Goal: Task Accomplishment & Management: Use online tool/utility

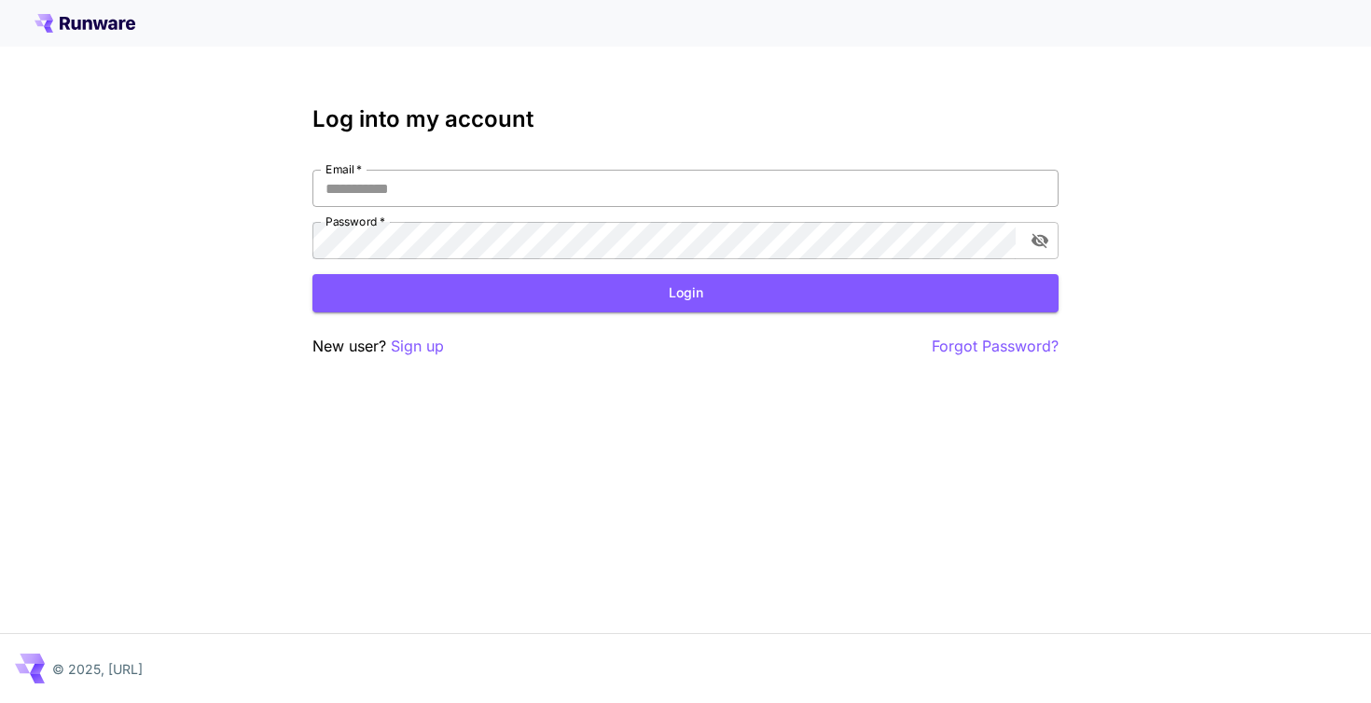
click at [471, 189] on input "Email   *" at bounding box center [685, 188] width 746 height 37
paste input "**********"
type input "**********"
click at [588, 291] on button "Login" at bounding box center [685, 293] width 746 height 38
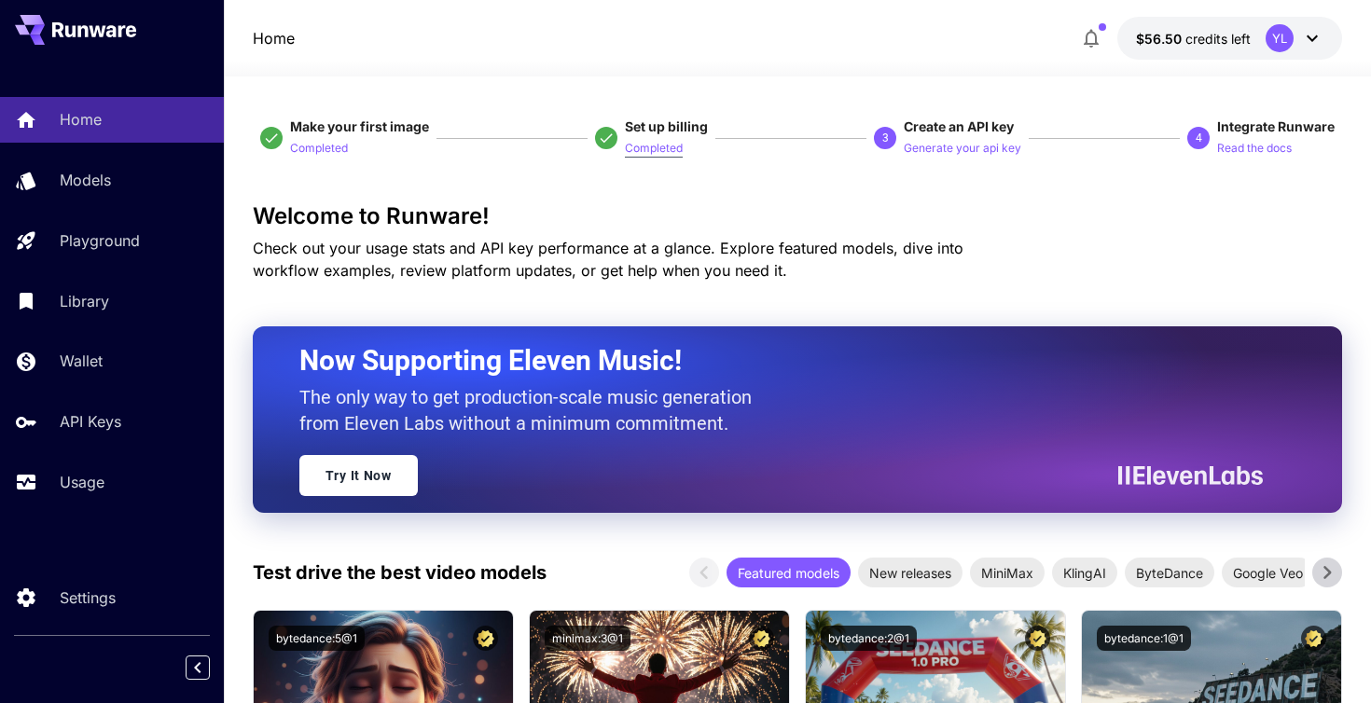
click at [647, 145] on p "Completed" at bounding box center [654, 149] width 58 height 18
click at [1143, 245] on div "Welcome to Runware! Check out your usage stats and API key performance at a gla…" at bounding box center [798, 242] width 1090 height 78
click at [959, 150] on p "Generate your api key" at bounding box center [963, 149] width 118 height 18
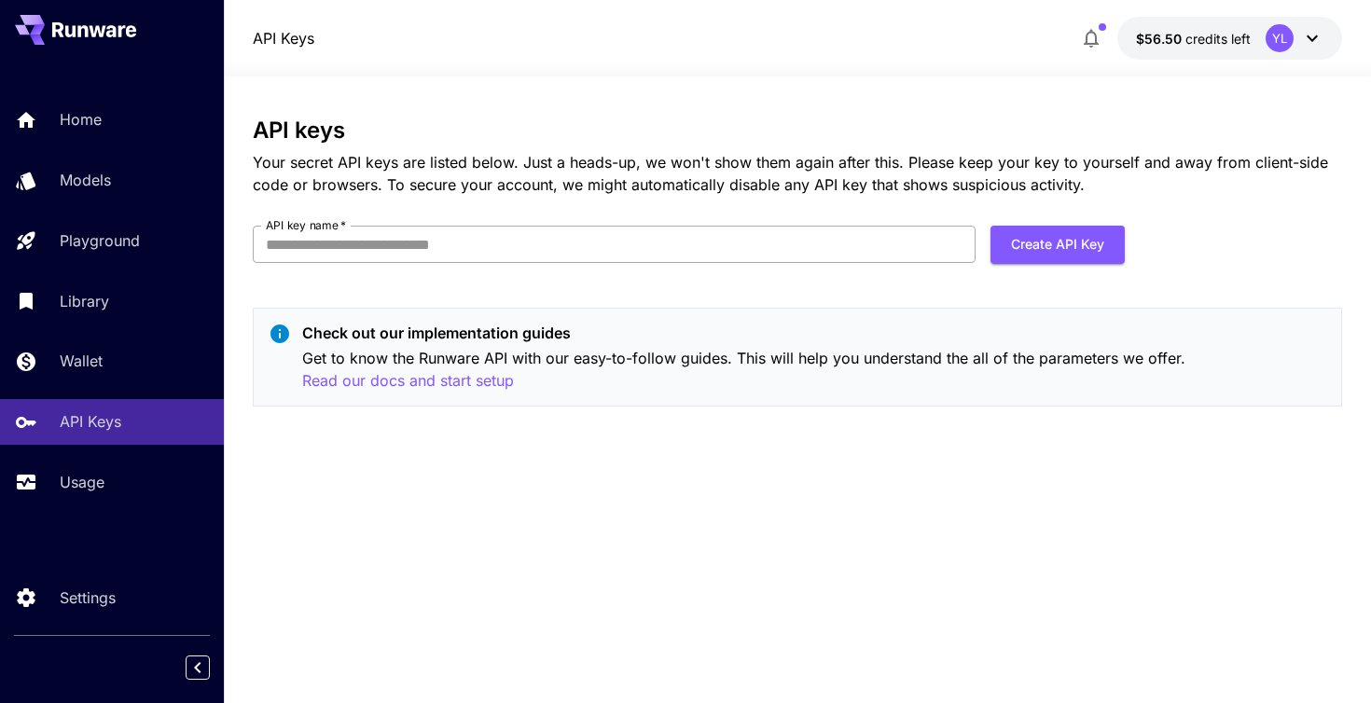
click at [586, 248] on input "API key name   *" at bounding box center [614, 244] width 723 height 37
click at [1048, 243] on button "Create API Key" at bounding box center [1057, 245] width 134 height 38
click at [373, 241] on input "API key name   *" at bounding box center [614, 244] width 723 height 37
click at [406, 240] on input "API key name   *" at bounding box center [614, 244] width 723 height 37
click at [450, 241] on input "API key name   *" at bounding box center [614, 244] width 723 height 37
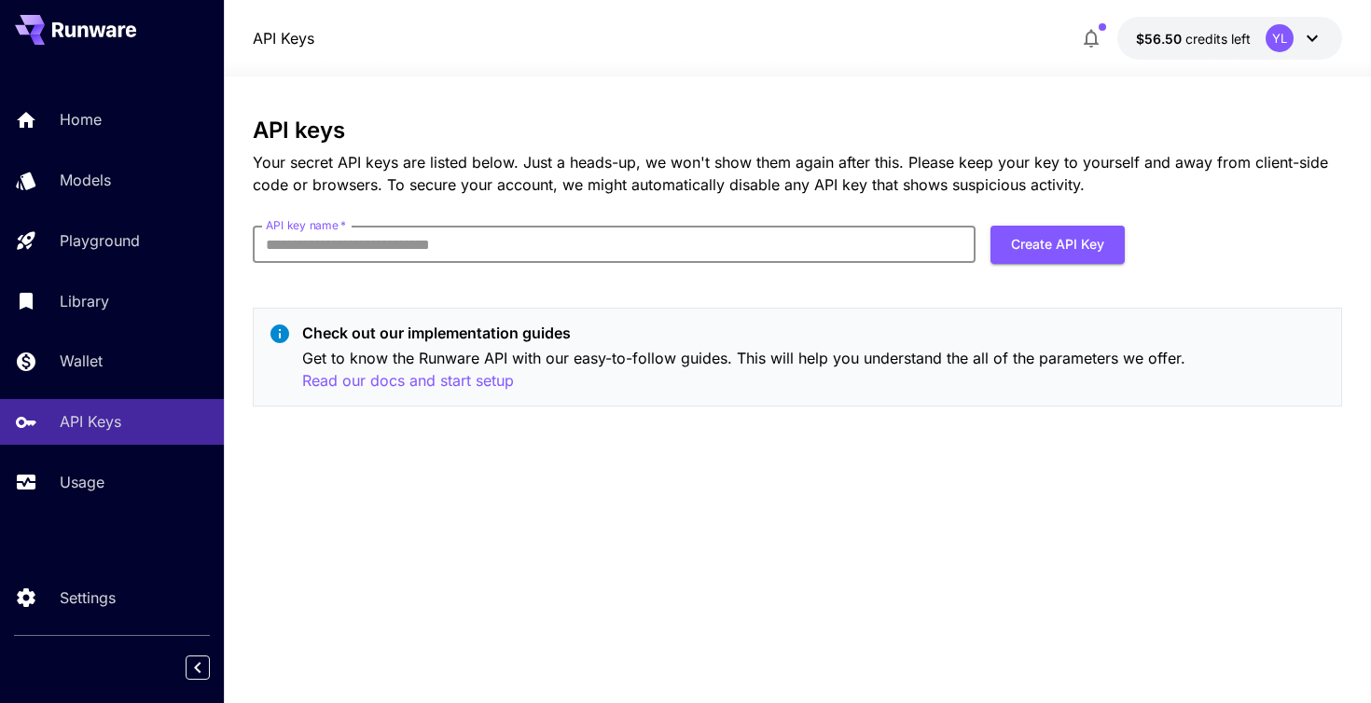
type input "*"
type input "*********"
click at [1058, 239] on button "Create API Key" at bounding box center [1057, 245] width 134 height 38
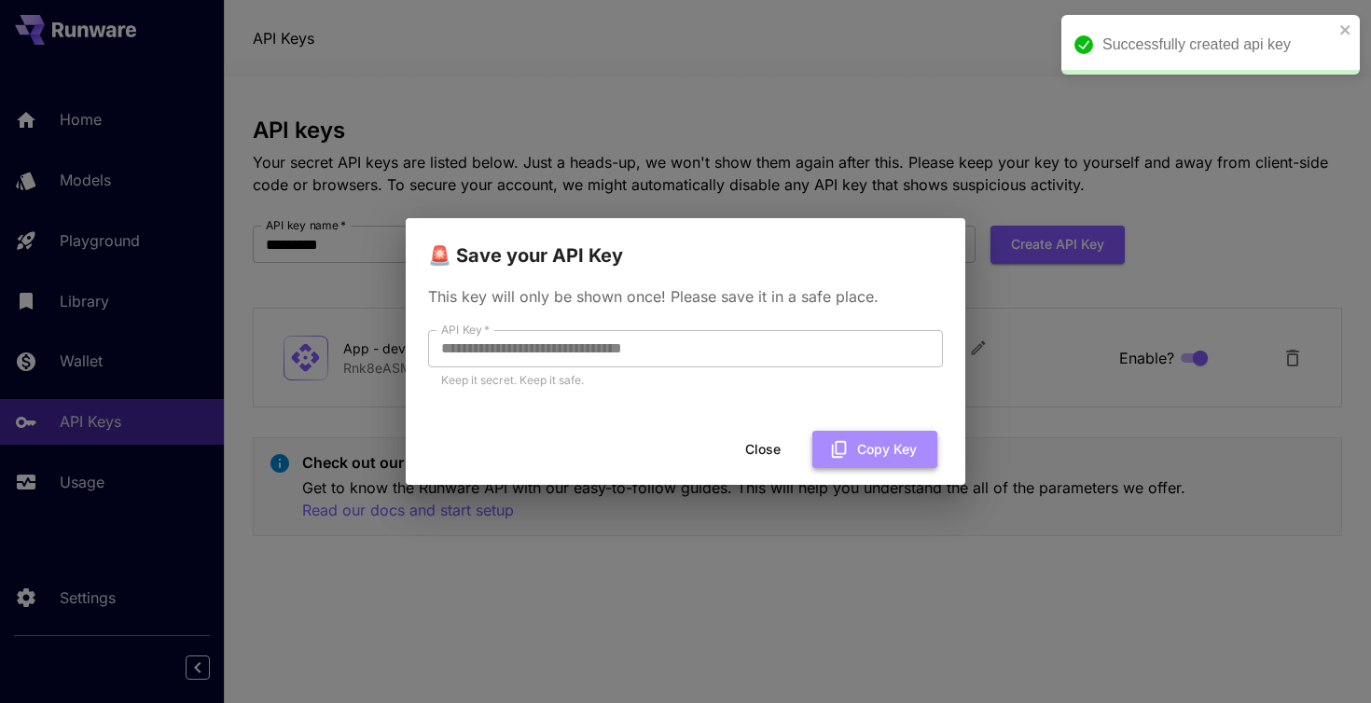
click at [866, 449] on button "Copy Key" at bounding box center [874, 450] width 125 height 38
click at [785, 451] on button "Close" at bounding box center [763, 450] width 84 height 38
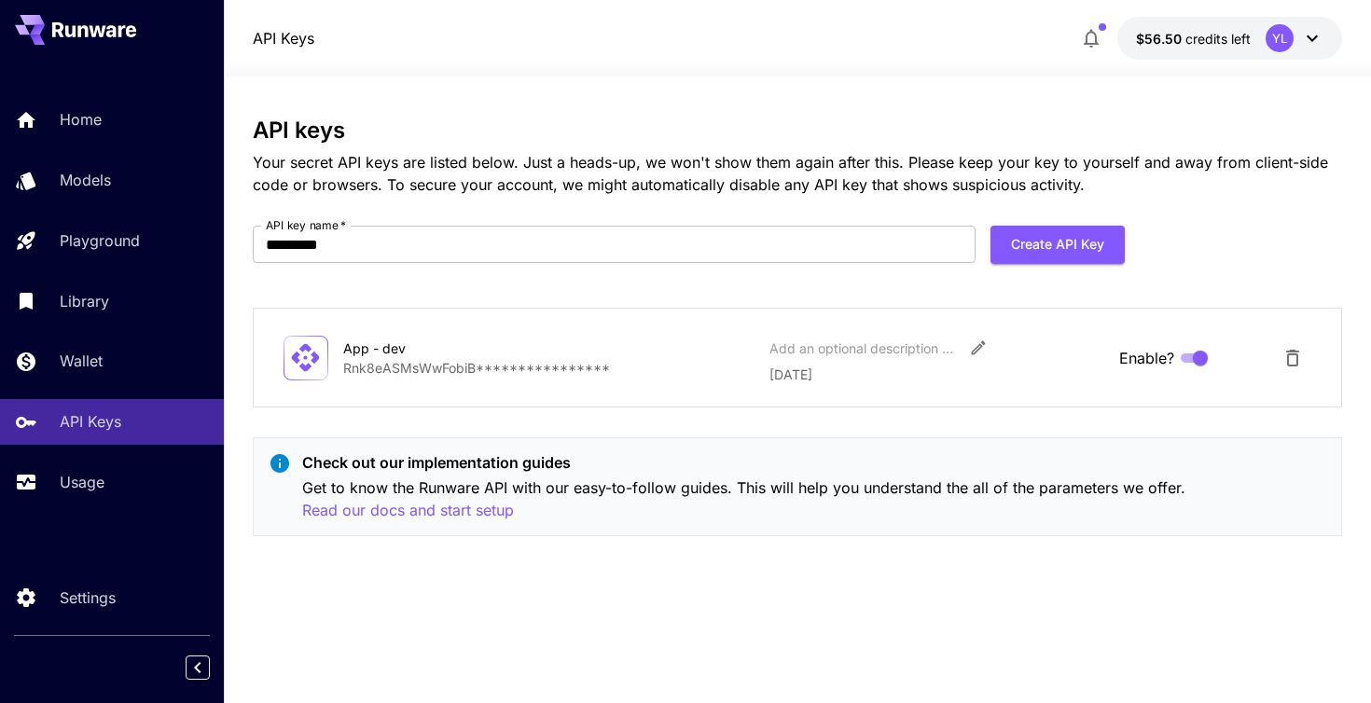
click at [459, 486] on p "Get to know the Runware API with our easy-to-follow guides. This will help you …" at bounding box center [814, 500] width 1025 height 46
copy p "Runware"
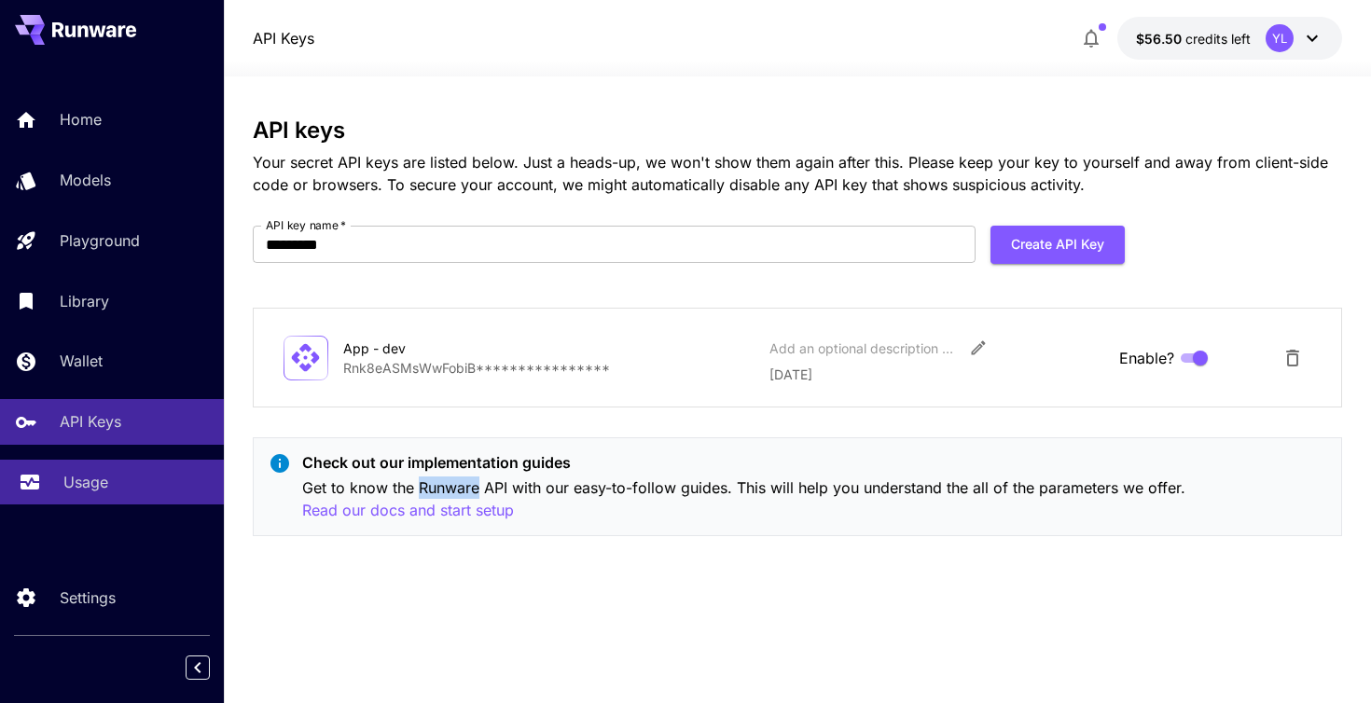
click at [77, 488] on p "Usage" at bounding box center [85, 482] width 45 height 22
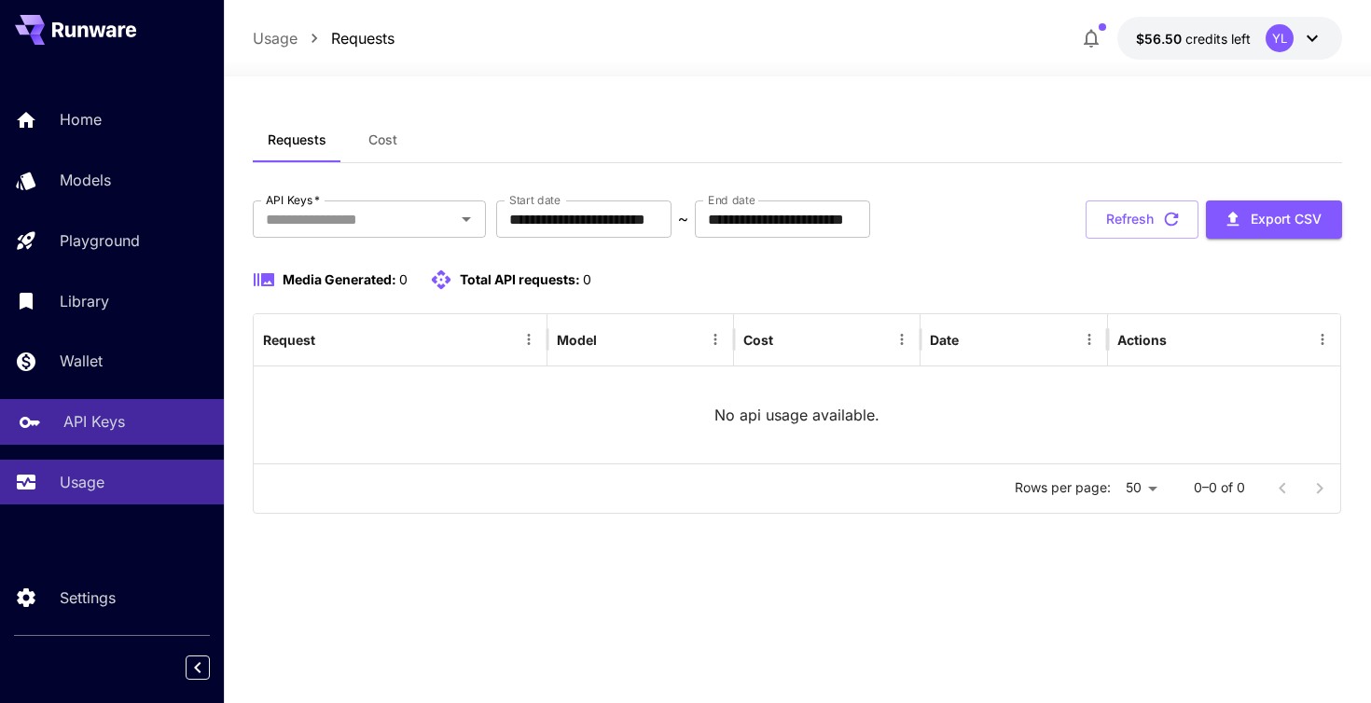
click at [99, 433] on p "API Keys" at bounding box center [94, 421] width 62 height 22
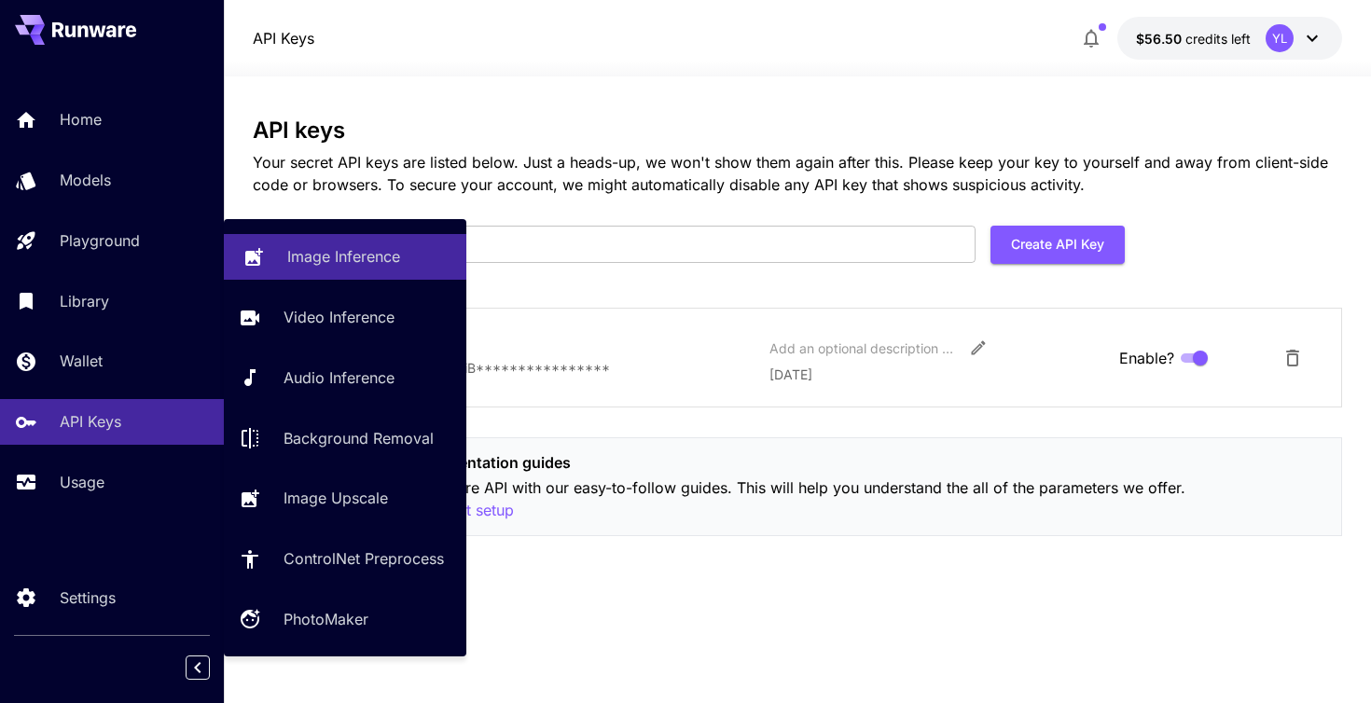
click at [408, 259] on div "Image Inference" at bounding box center [369, 256] width 164 height 22
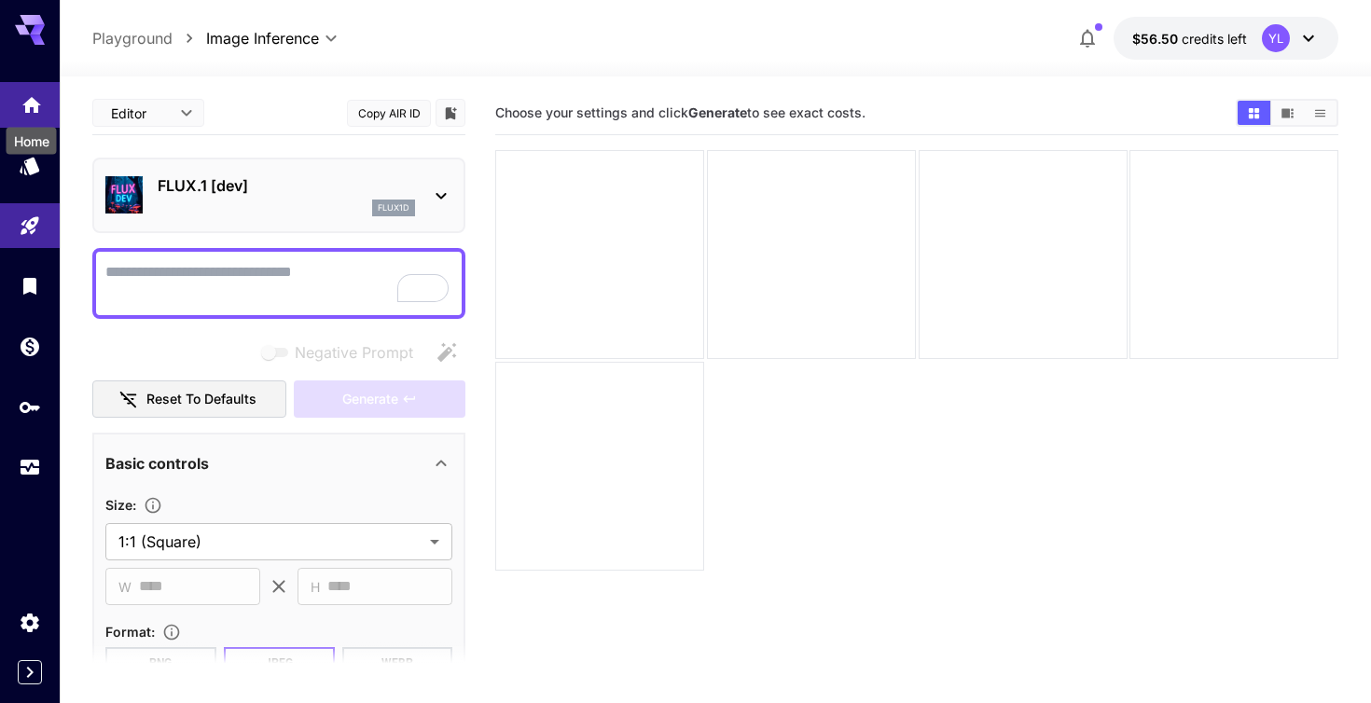
click at [34, 102] on icon "Home" at bounding box center [31, 99] width 19 height 16
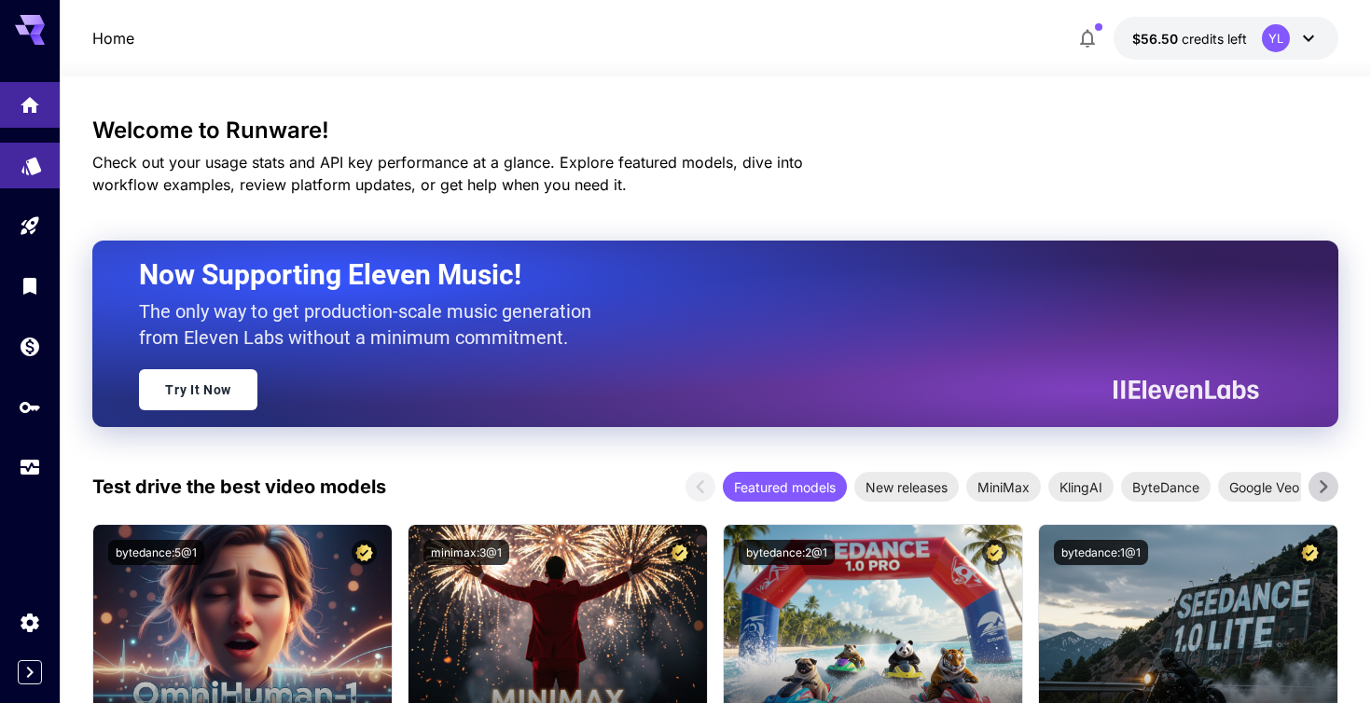
click at [25, 155] on icon "Models" at bounding box center [32, 159] width 22 height 22
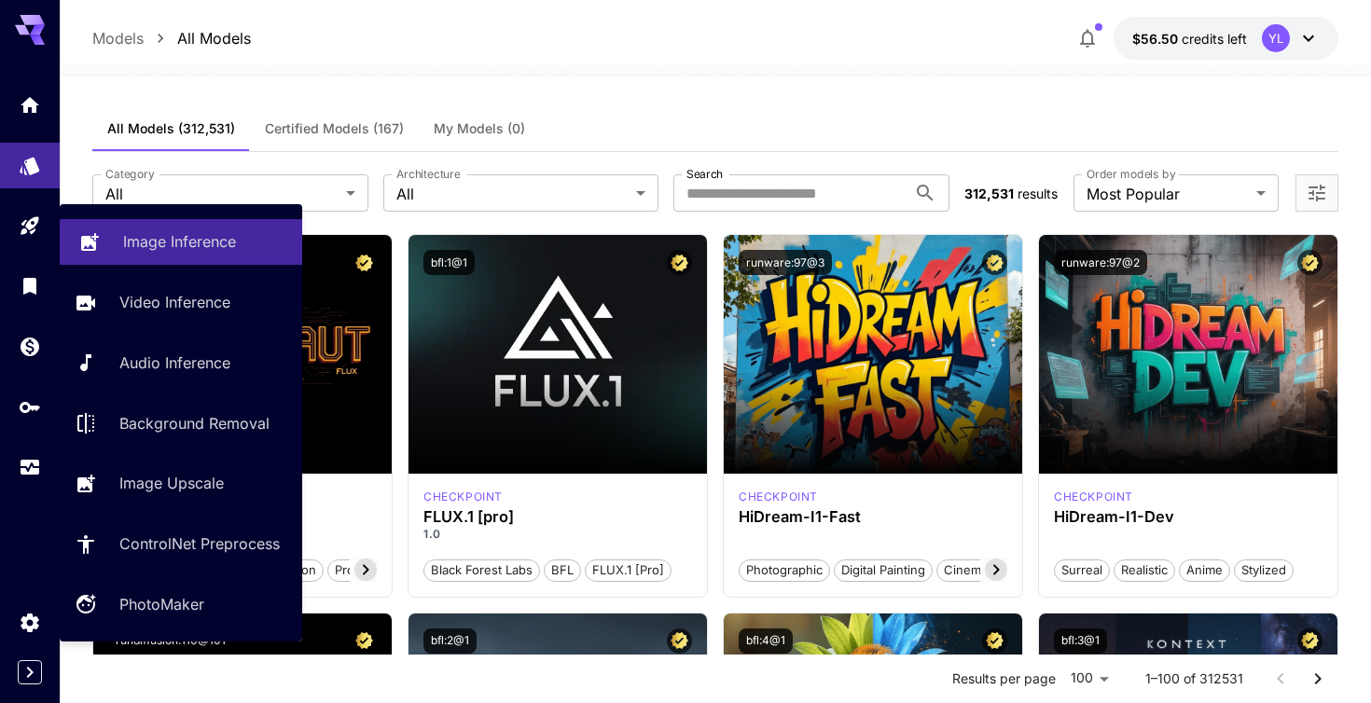
click at [205, 250] on p "Image Inference" at bounding box center [179, 241] width 113 height 22
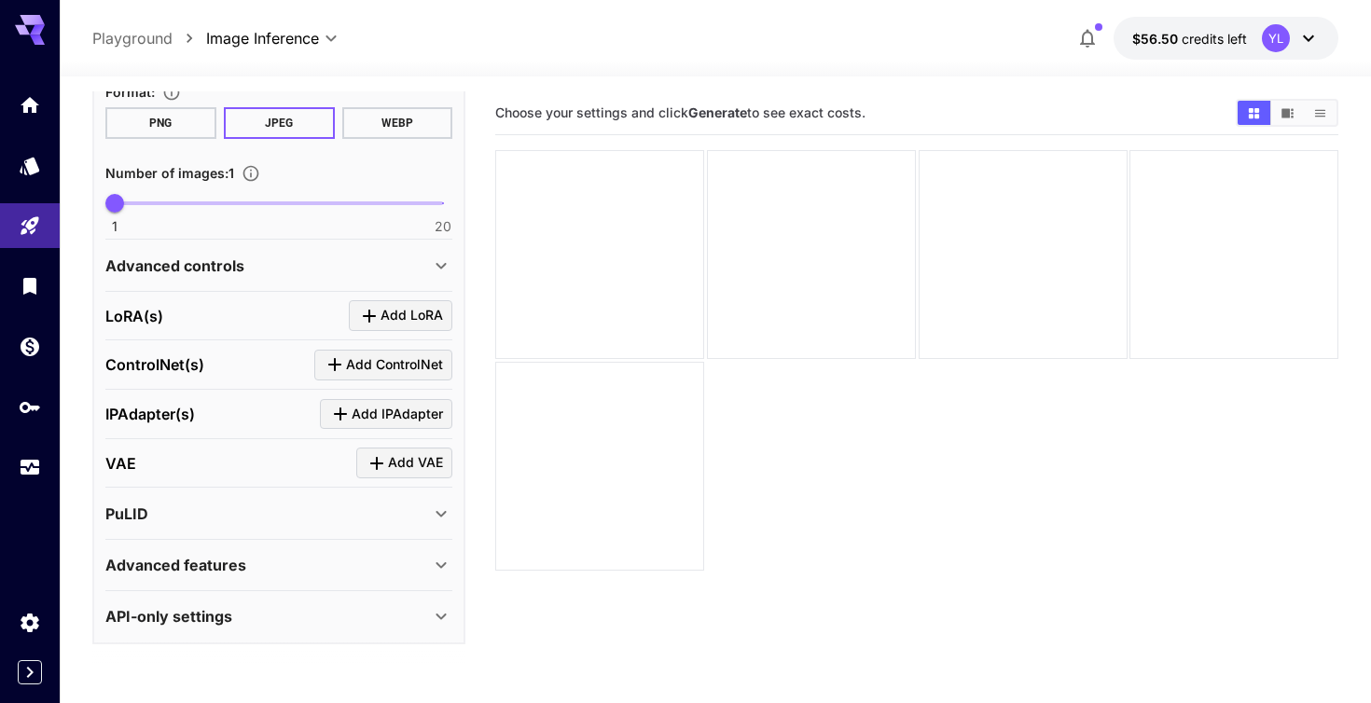
scroll to position [541, 0]
click at [20, 290] on link at bounding box center [30, 286] width 60 height 46
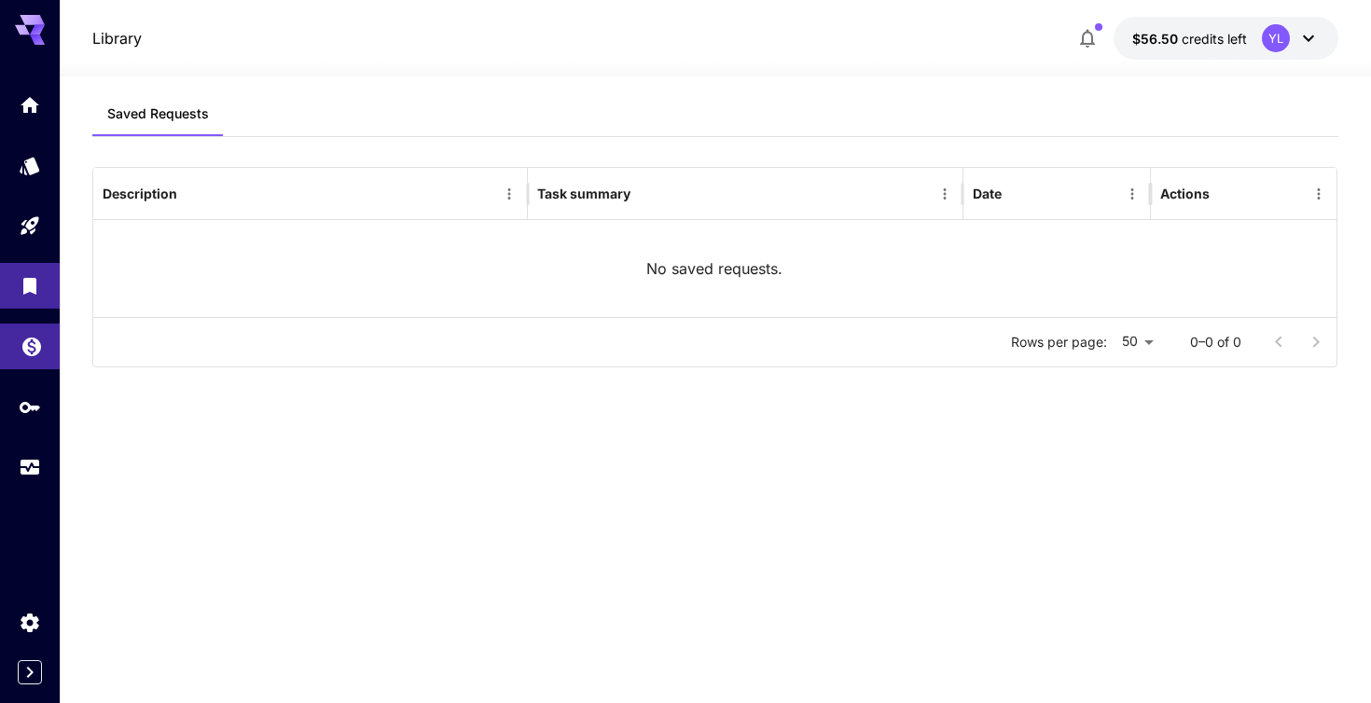
click at [29, 341] on icon "Wallet" at bounding box center [32, 341] width 22 height 22
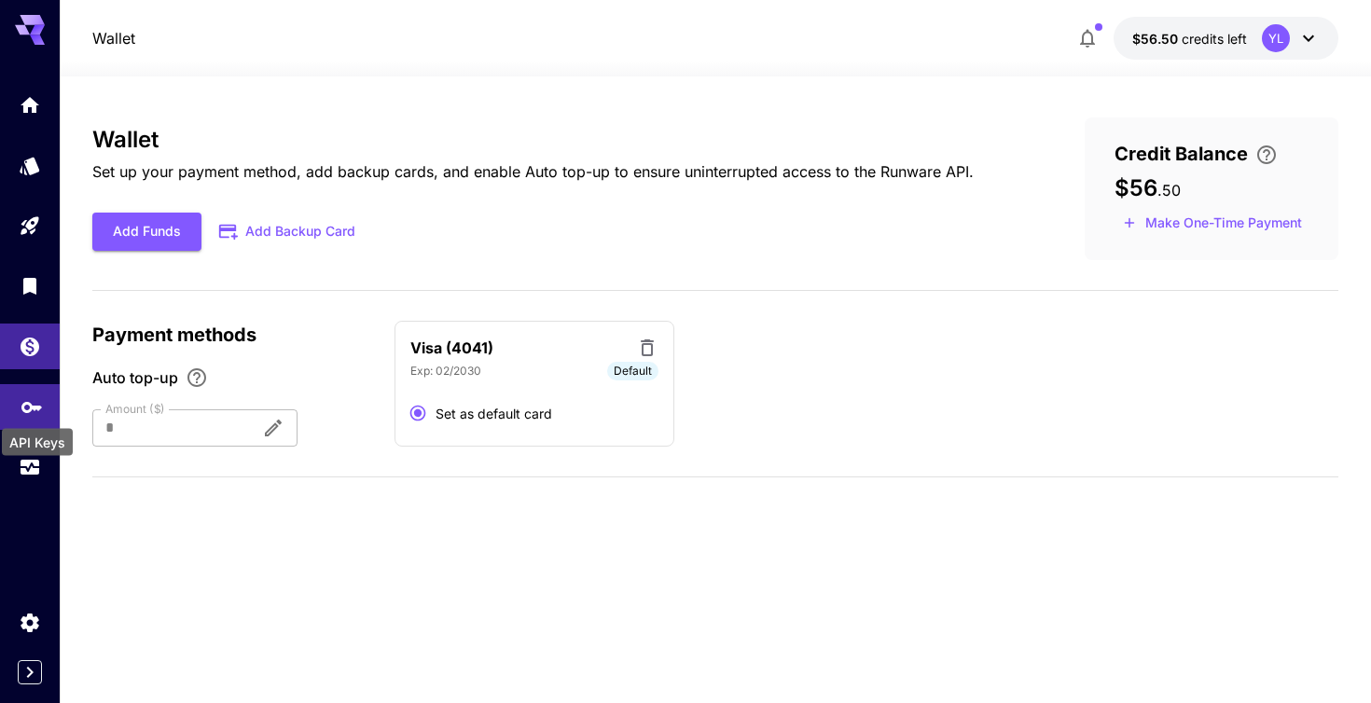
click at [34, 412] on icon "API Keys" at bounding box center [32, 401] width 22 height 22
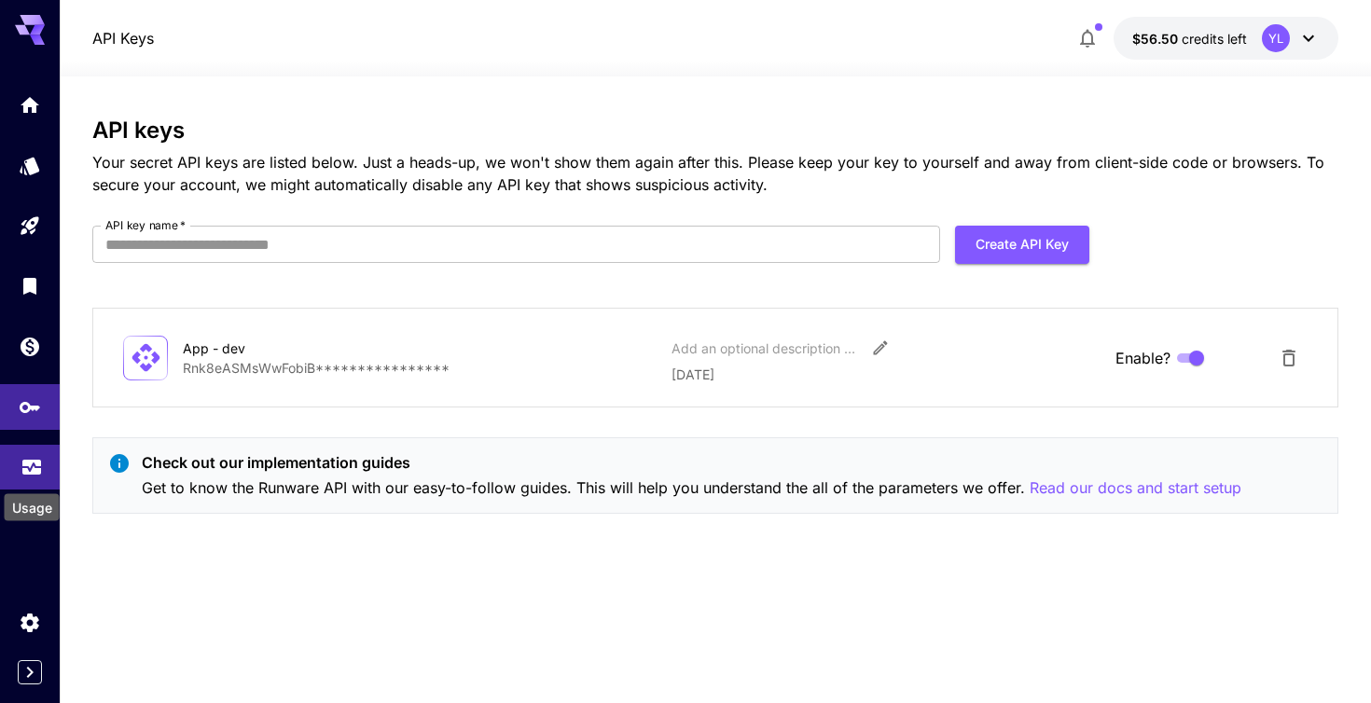
click at [27, 477] on link at bounding box center [30, 468] width 60 height 46
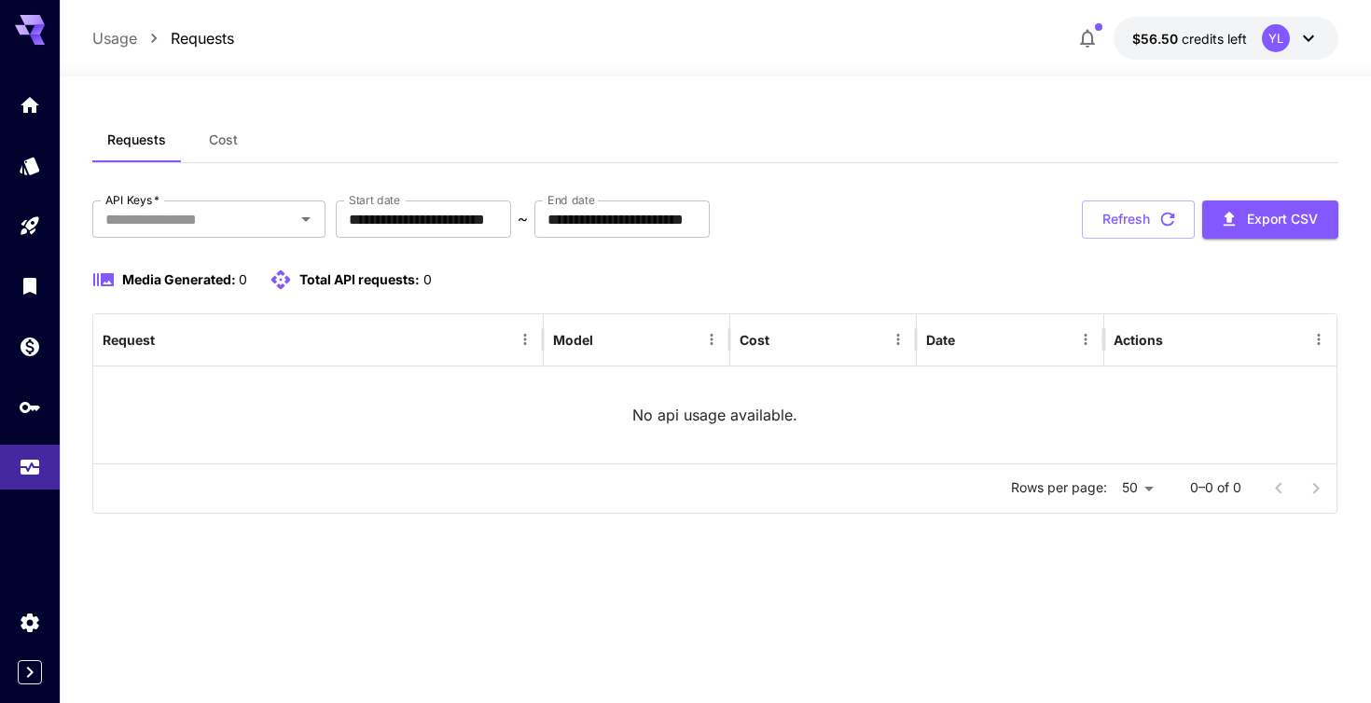
click at [1311, 30] on icon at bounding box center [1308, 38] width 22 height 22
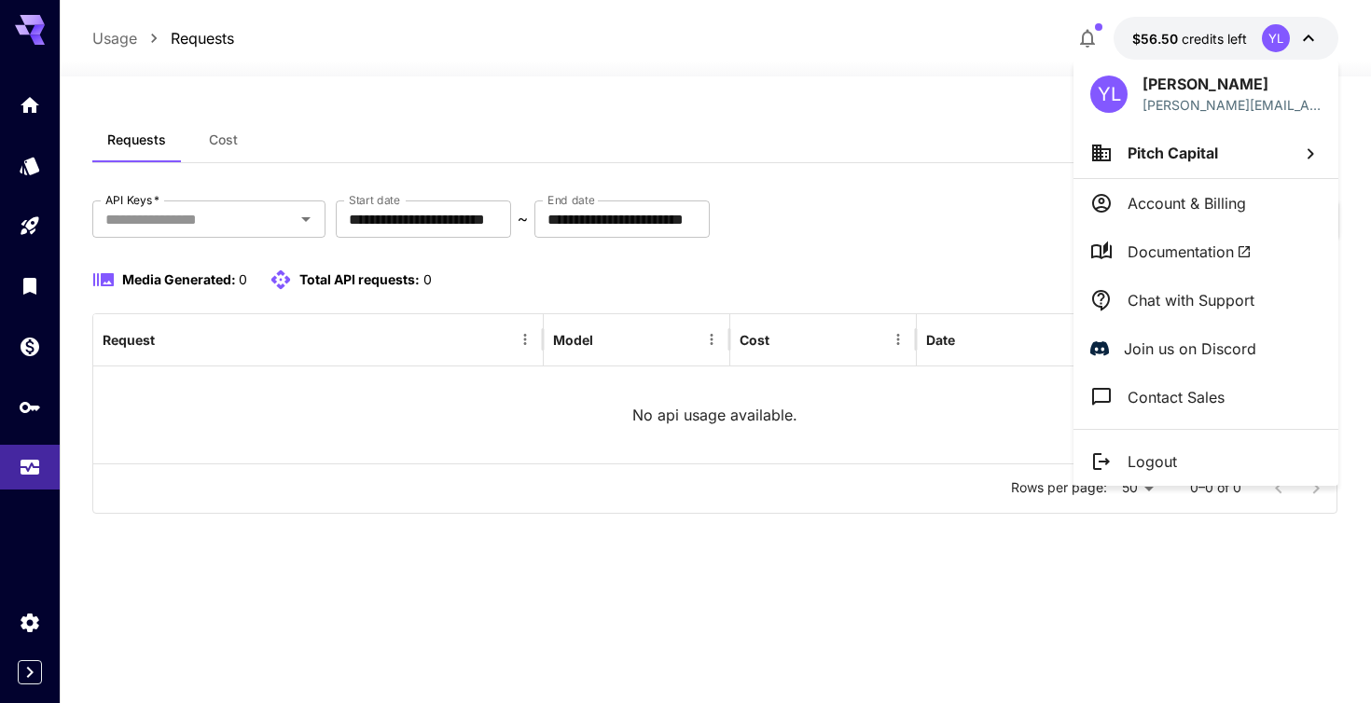
click at [1228, 241] on span "Documentation" at bounding box center [1189, 252] width 124 height 22
